Goal: Task Accomplishment & Management: Manage account settings

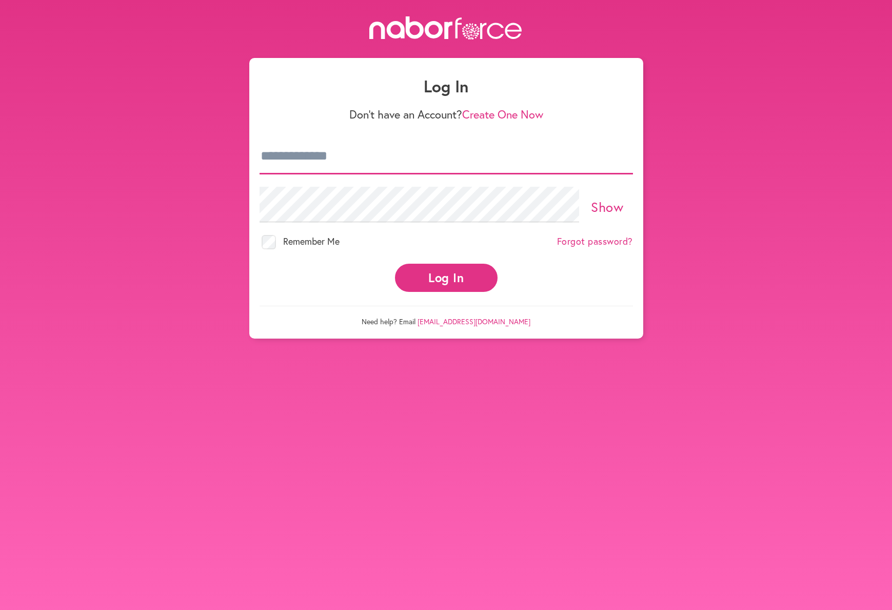
type input "**********"
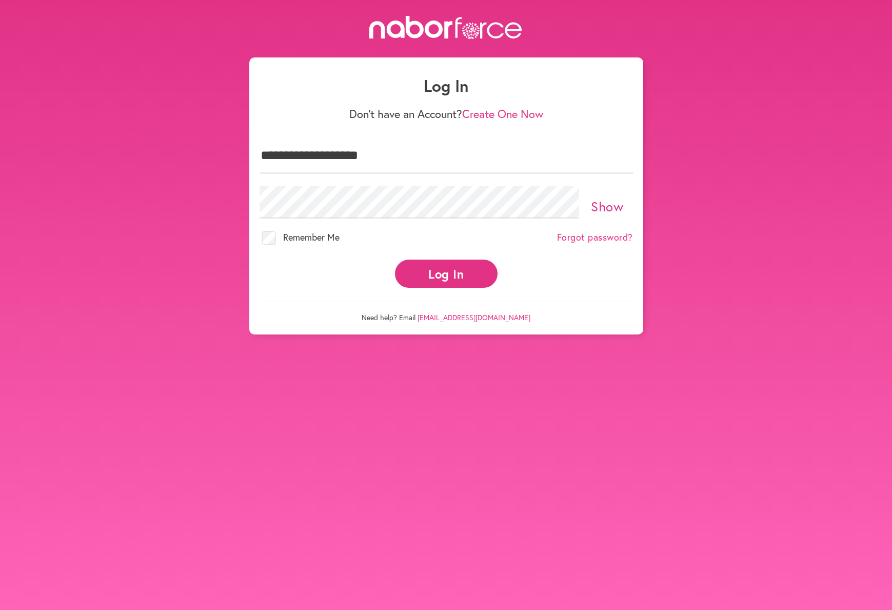
scroll to position [1, 1]
click at [446, 266] on button "Log In" at bounding box center [446, 273] width 103 height 28
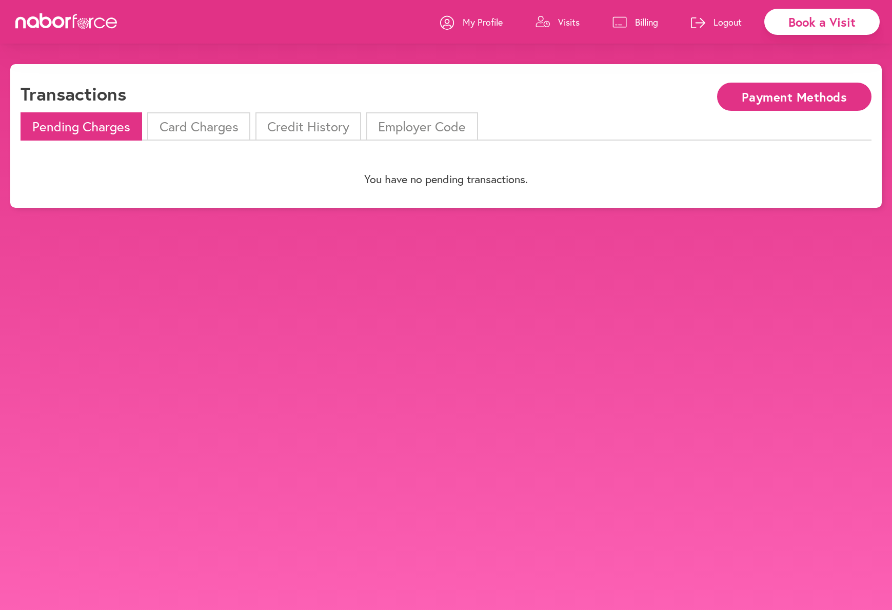
click at [646, 19] on p "Billing" at bounding box center [646, 22] width 23 height 12
click at [564, 19] on p "Visits" at bounding box center [569, 22] width 22 height 12
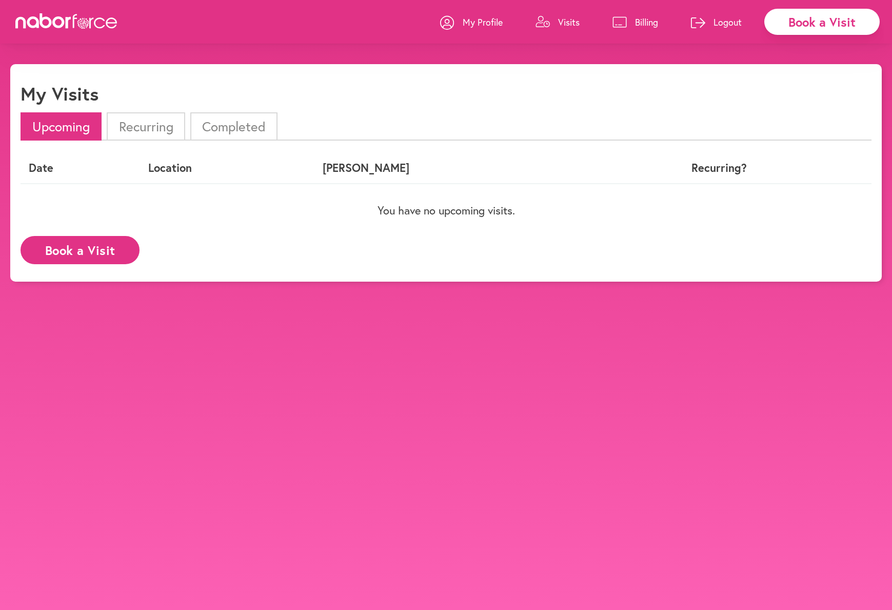
click at [732, 19] on p "Logout" at bounding box center [727, 22] width 28 height 12
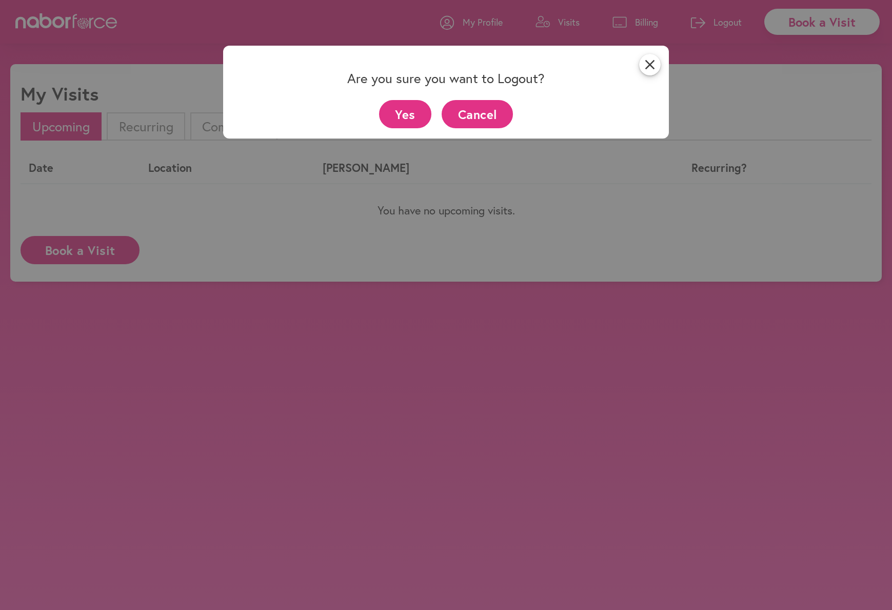
click at [396, 110] on button "Yes" at bounding box center [405, 114] width 53 height 28
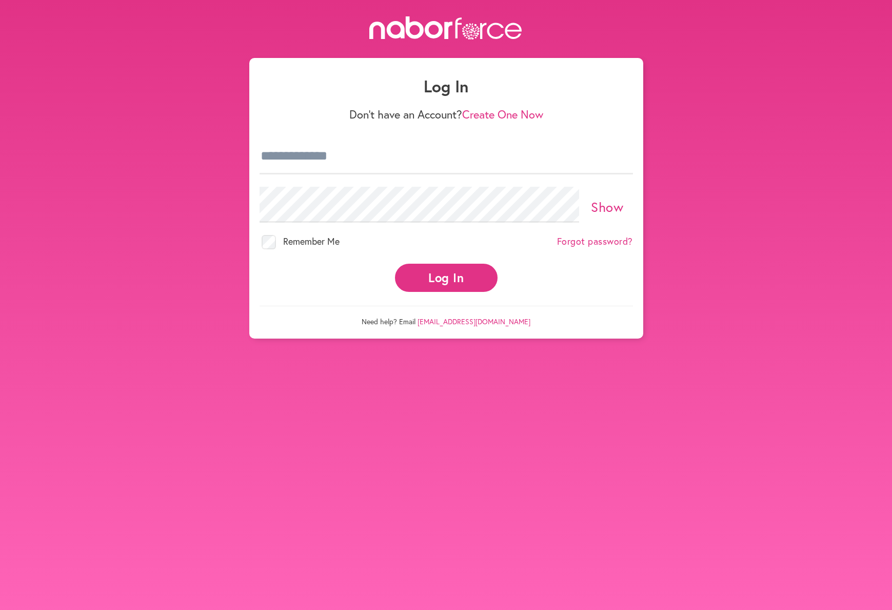
click at [314, 352] on body "Log In Don't have an Account? Create One Now Show Remember Me Forgot password? …" at bounding box center [446, 321] width 892 height 610
